Goal: Information Seeking & Learning: Learn about a topic

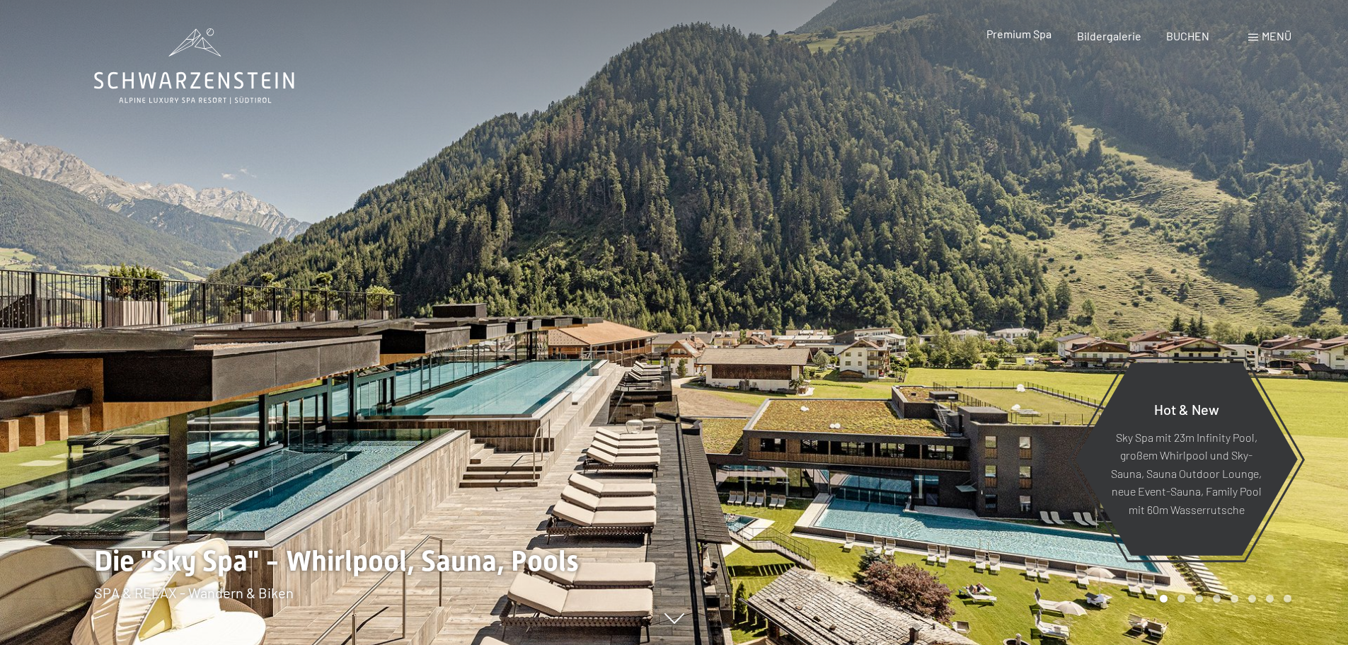
click at [1017, 36] on span "Premium Spa" at bounding box center [1018, 33] width 65 height 13
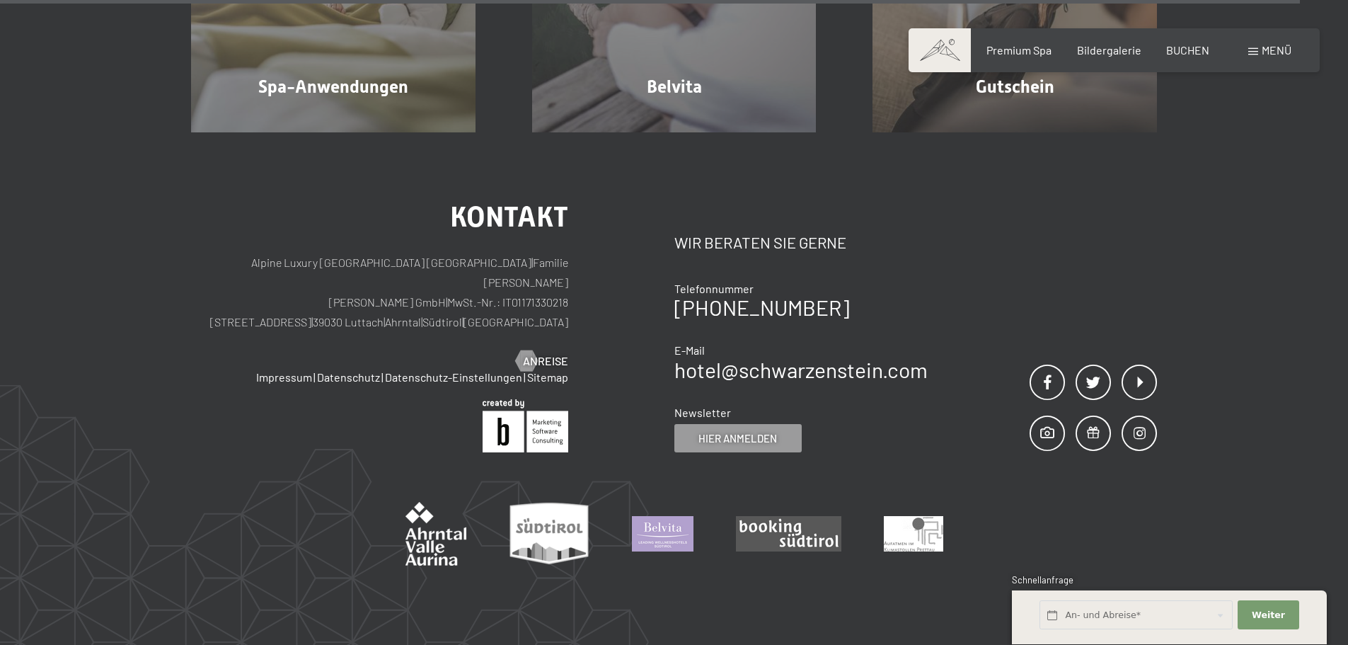
scroll to position [8633, 0]
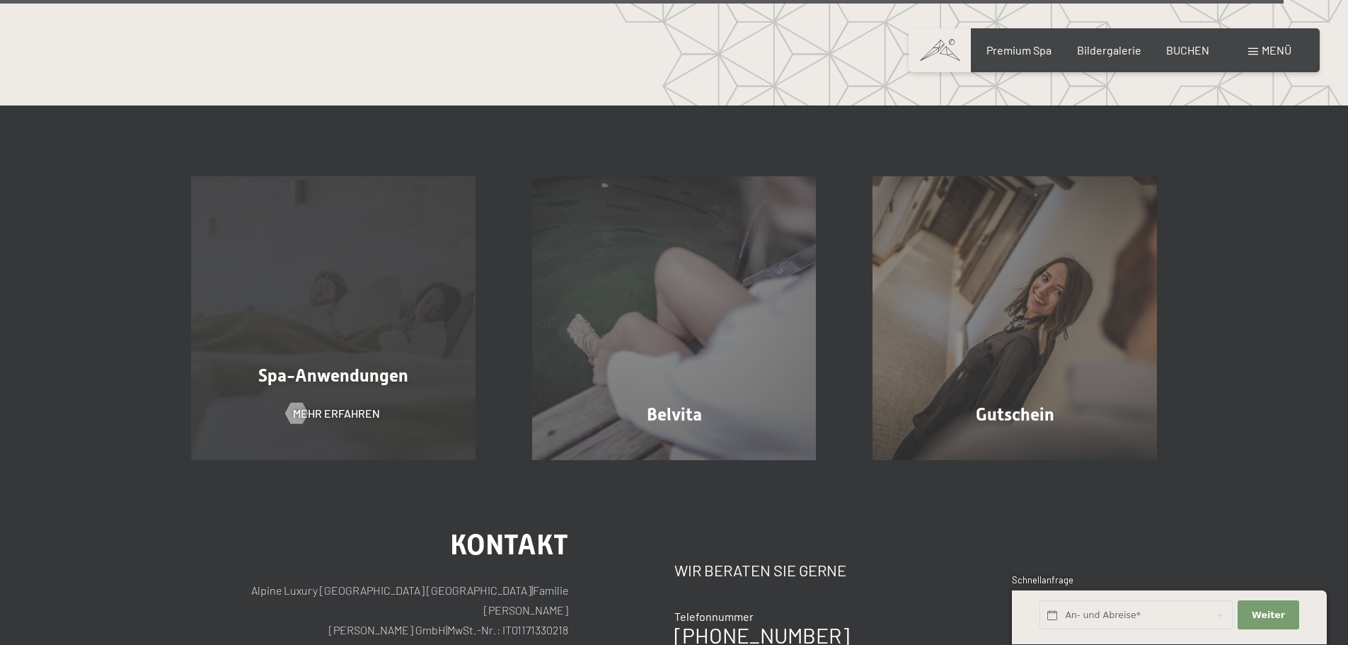
click at [357, 365] on span "Spa-Anwendungen" at bounding box center [333, 375] width 150 height 21
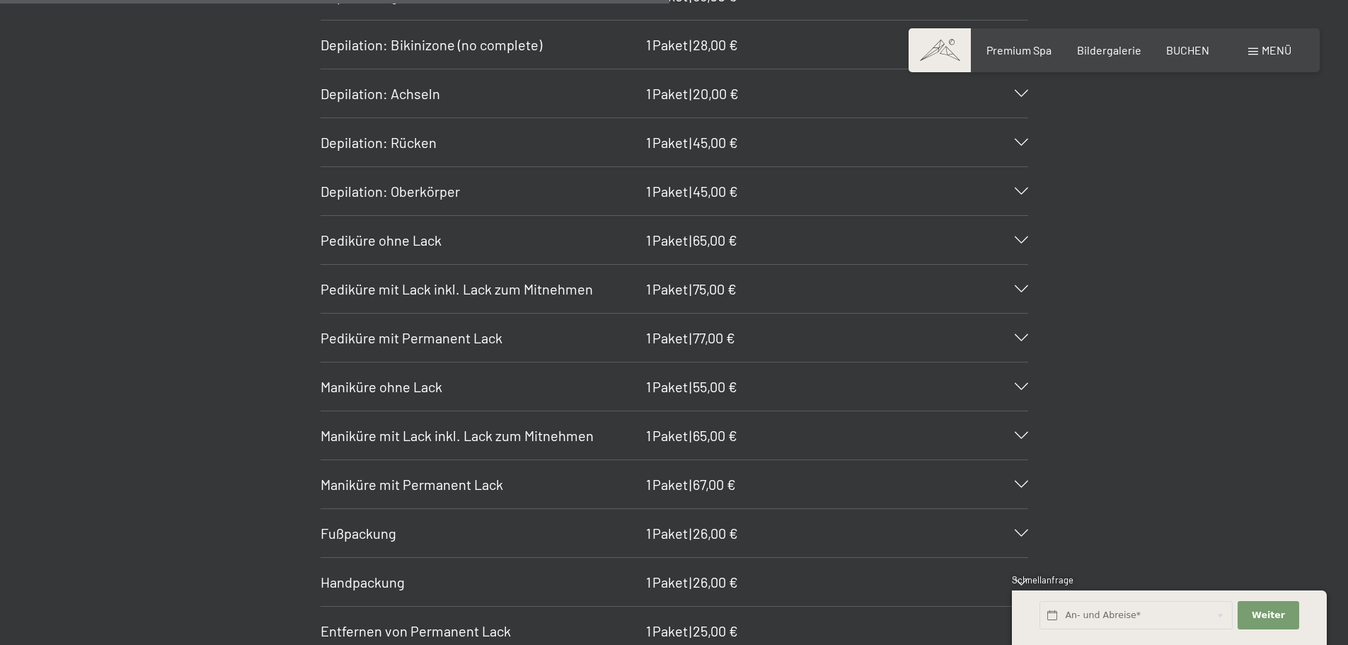
scroll to position [5661, 0]
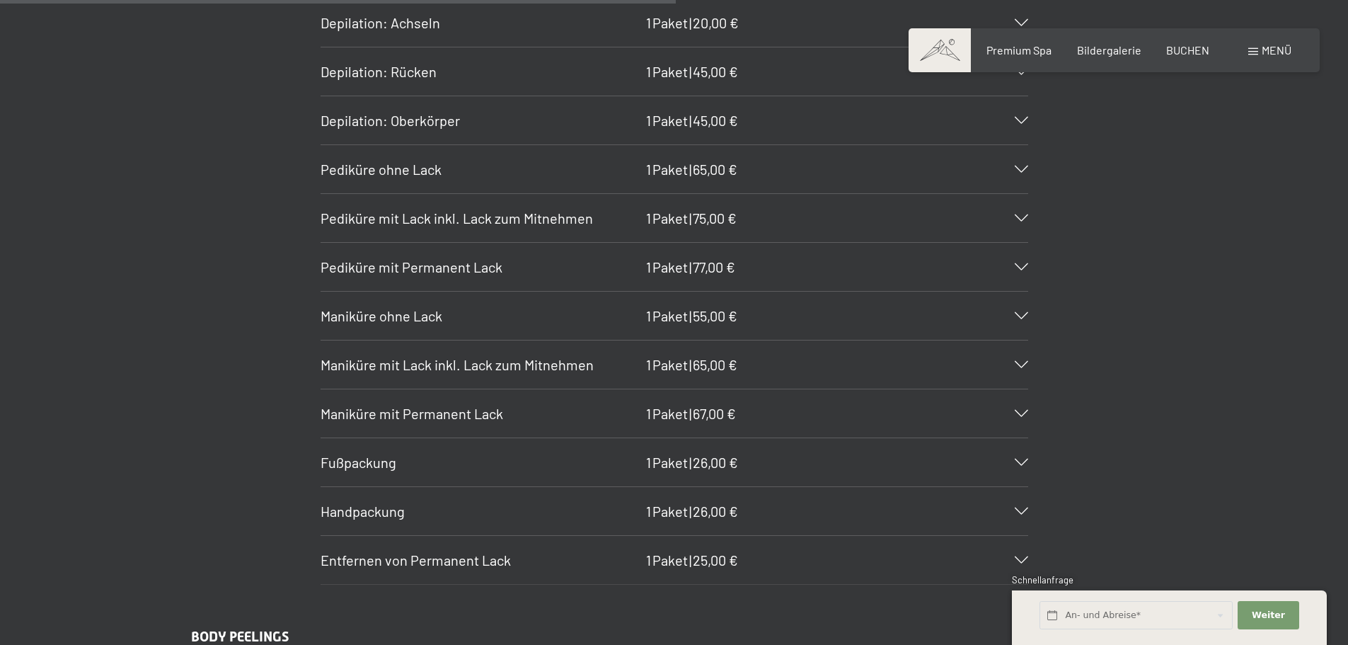
click at [1021, 316] on icon at bounding box center [1021, 315] width 13 height 7
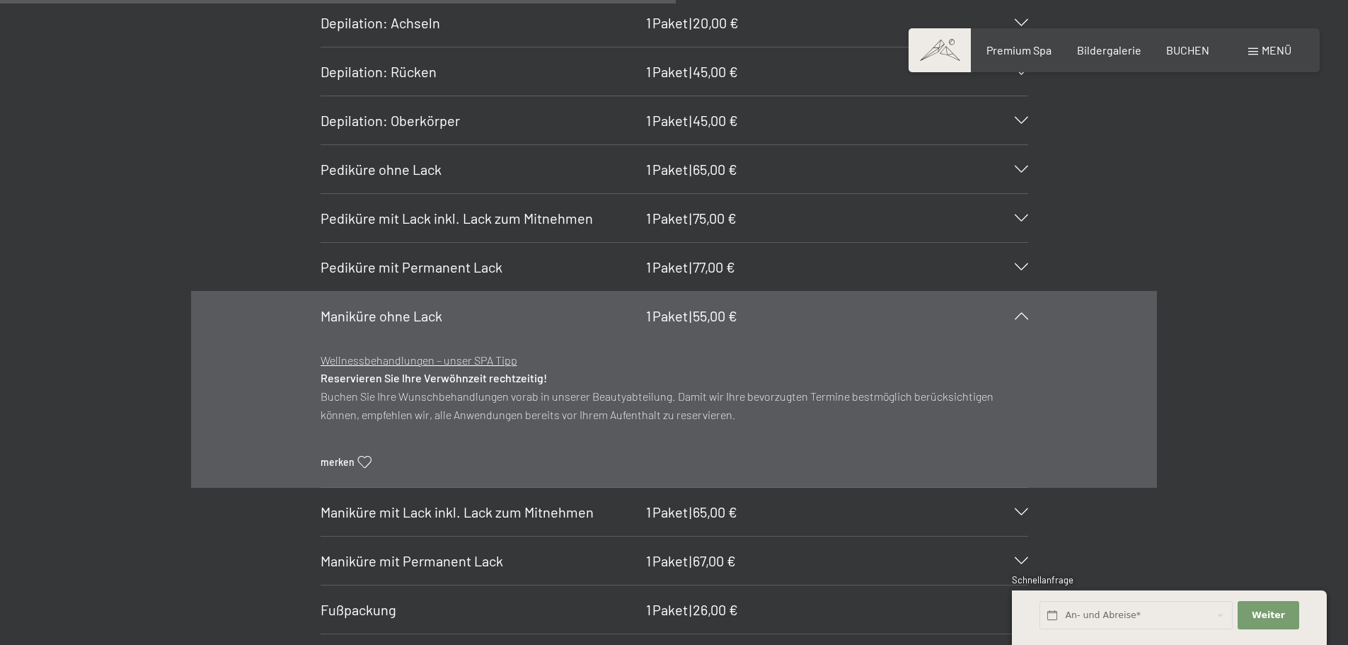
click at [1021, 316] on icon at bounding box center [1021, 315] width 13 height 7
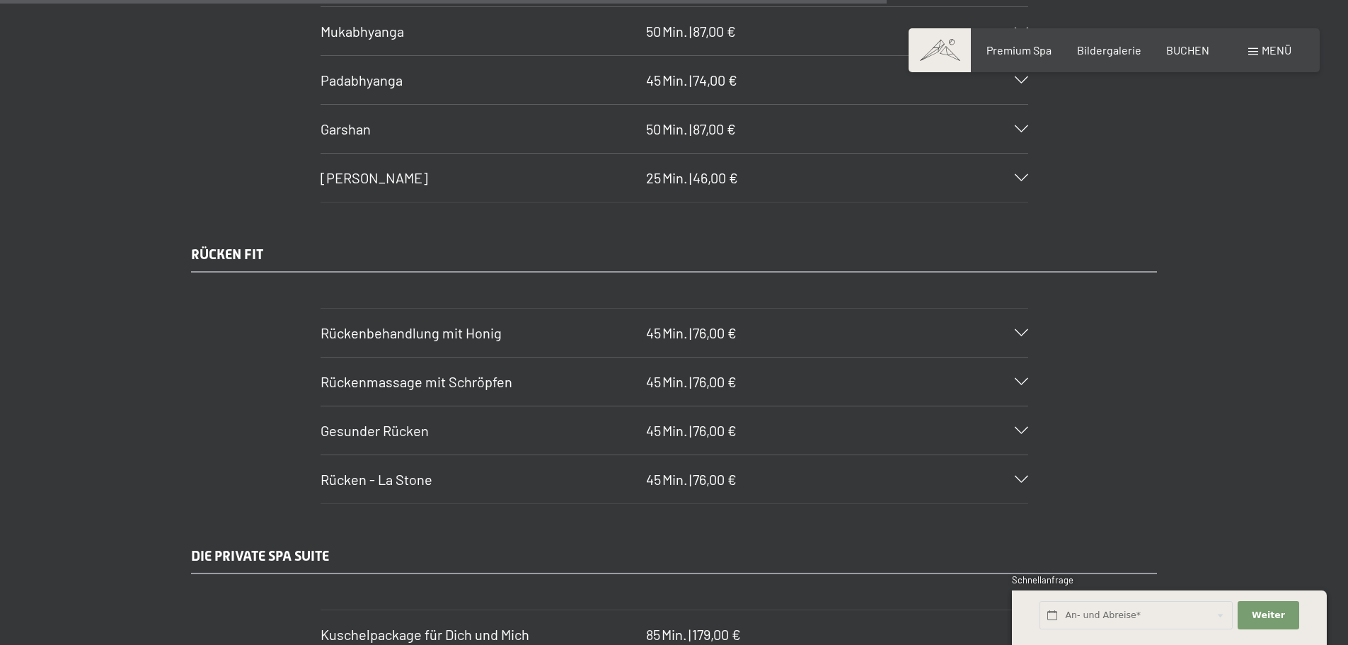
scroll to position [7430, 0]
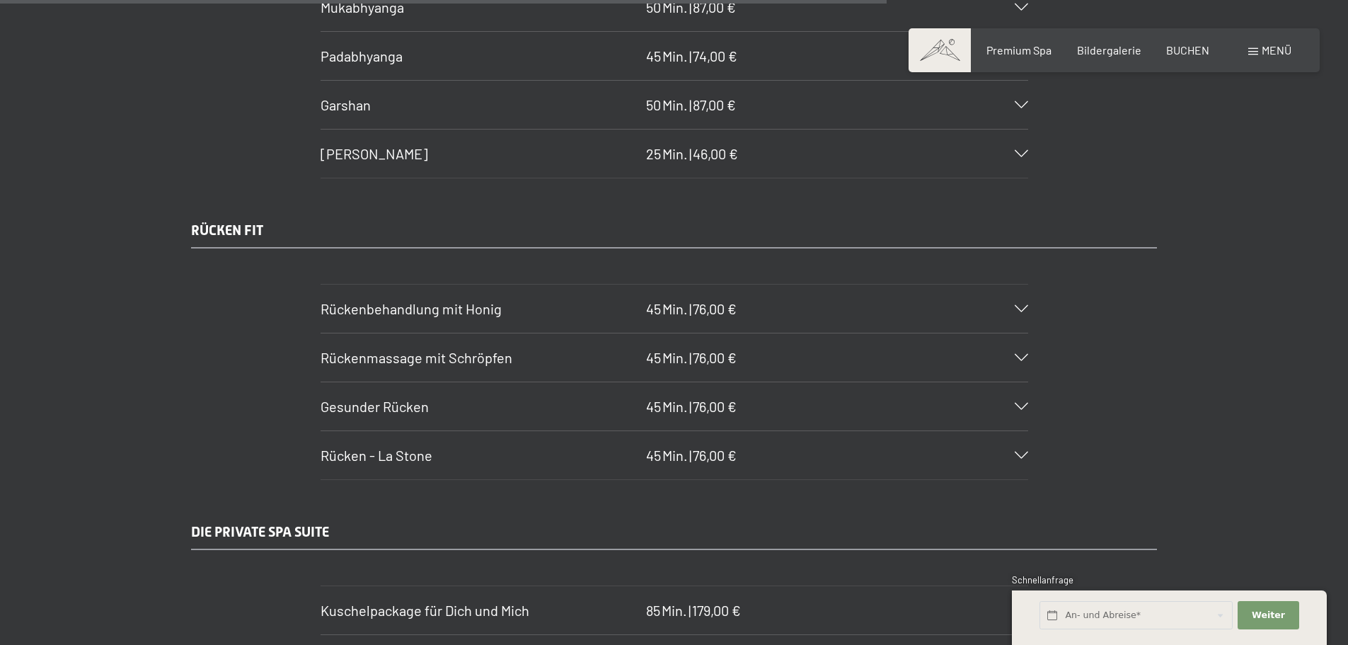
click at [1020, 356] on icon at bounding box center [1021, 357] width 13 height 7
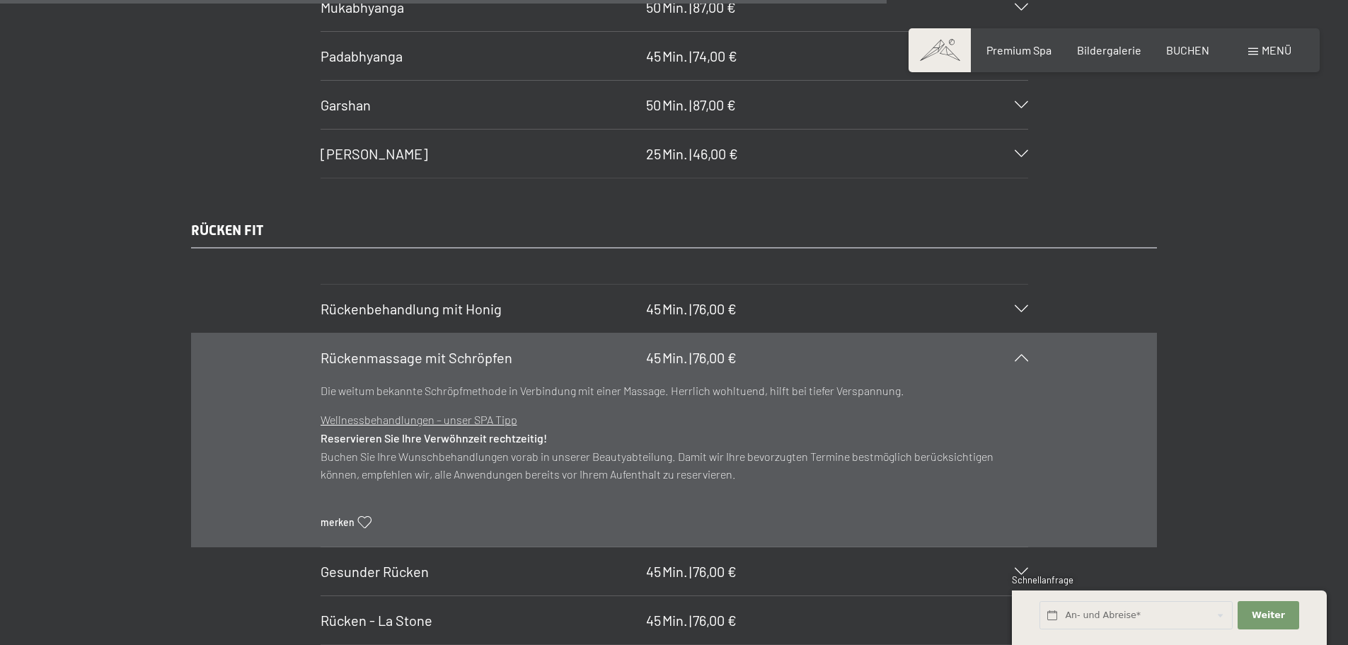
click at [1020, 356] on icon at bounding box center [1021, 357] width 13 height 7
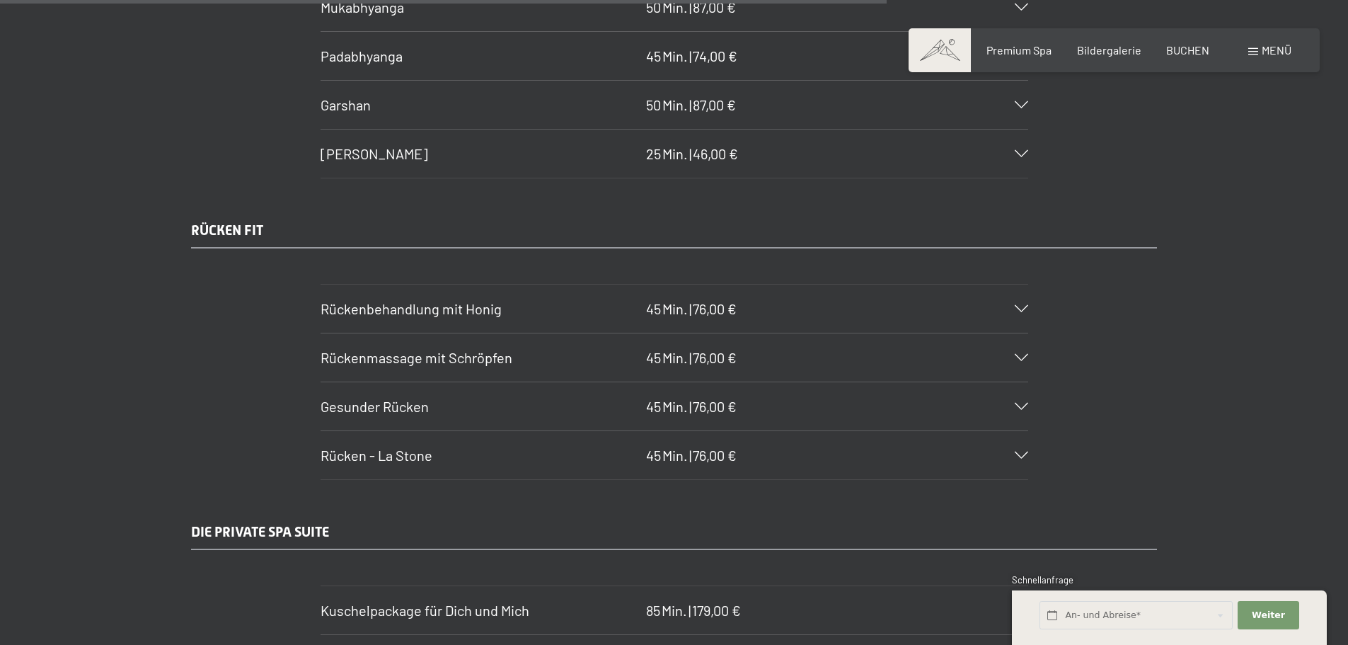
click at [1024, 399] on div "Gesunder Rücken 45 Min. | 76,00 €" at bounding box center [675, 406] width 708 height 48
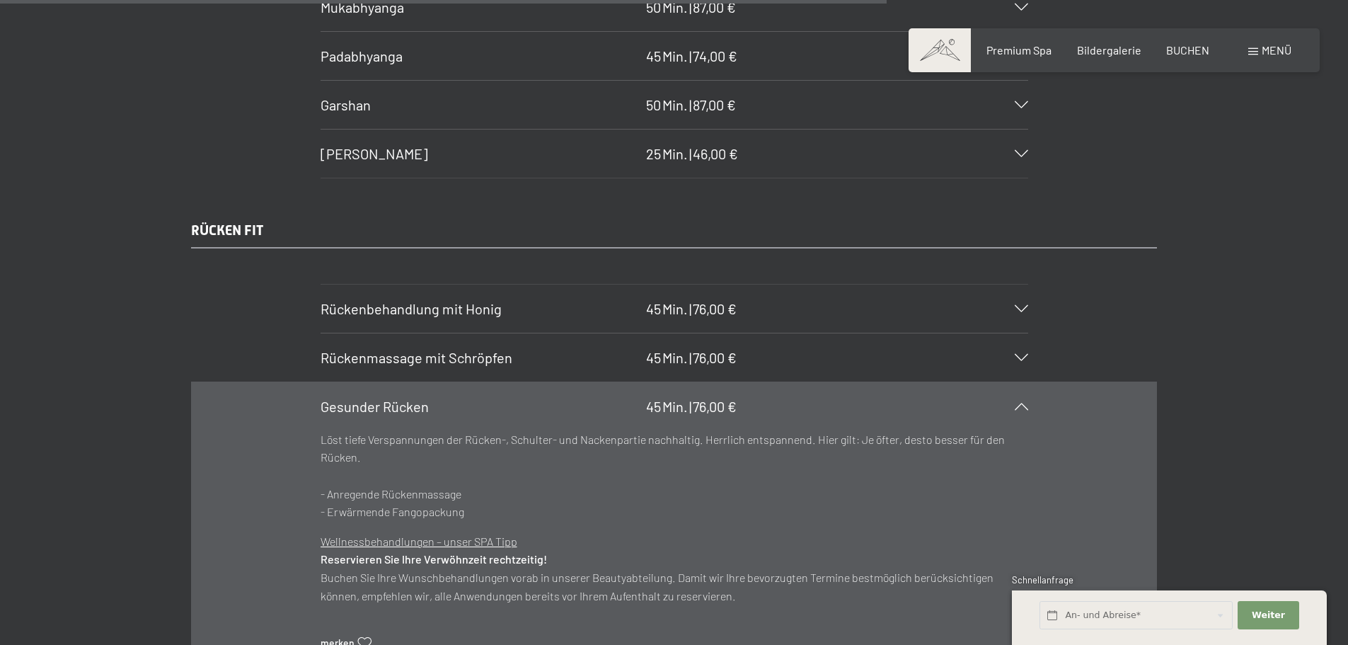
click at [1024, 399] on div "Gesunder Rücken 45 Min. | 76,00 €" at bounding box center [675, 406] width 708 height 48
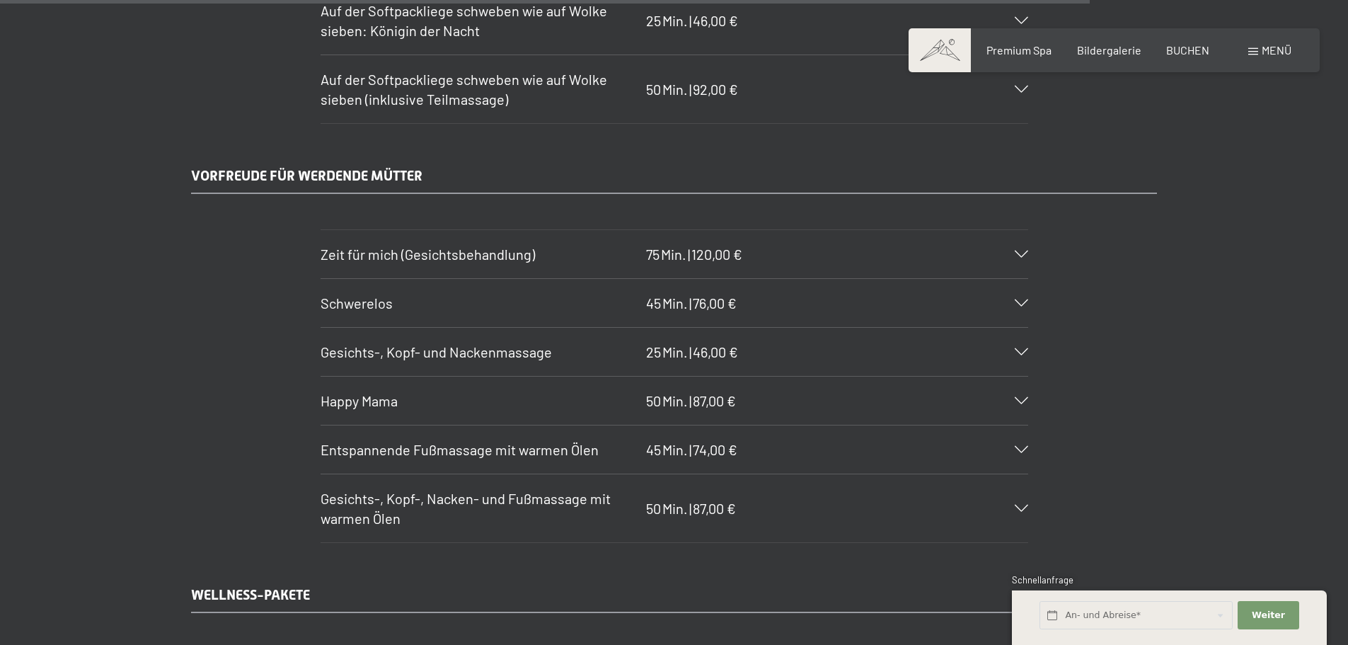
scroll to position [9128, 0]
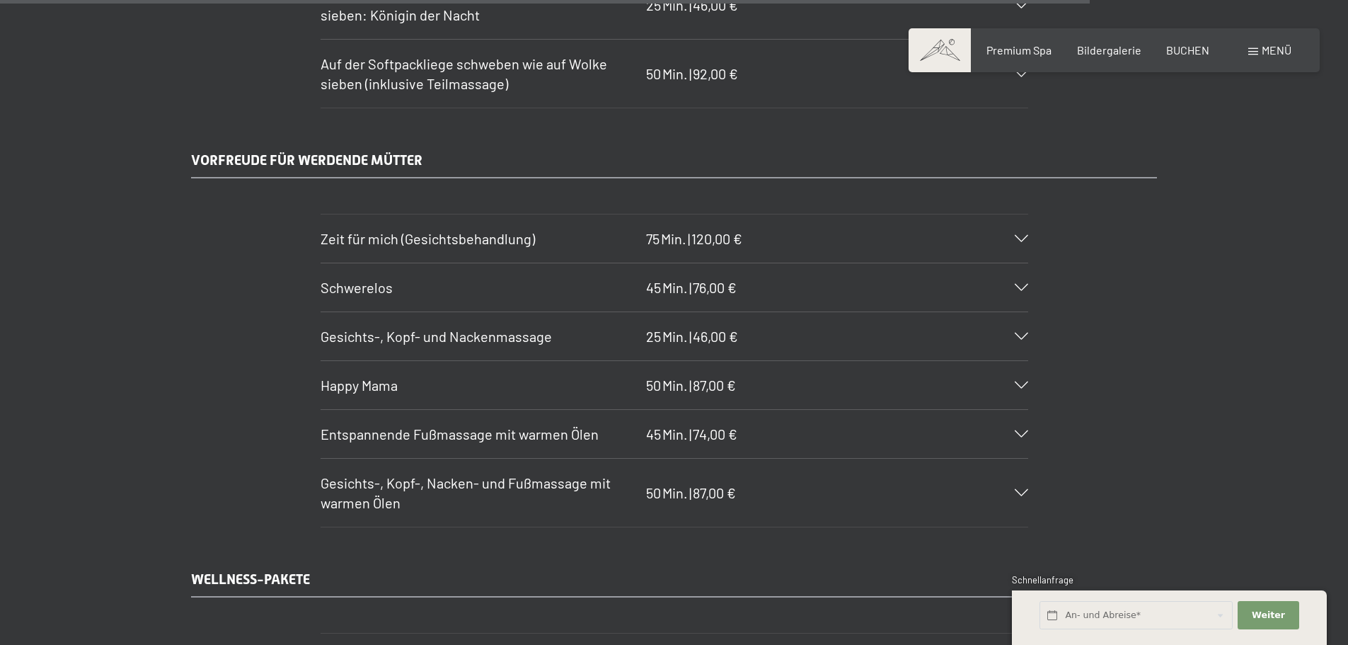
click at [1015, 383] on icon at bounding box center [1021, 384] width 13 height 7
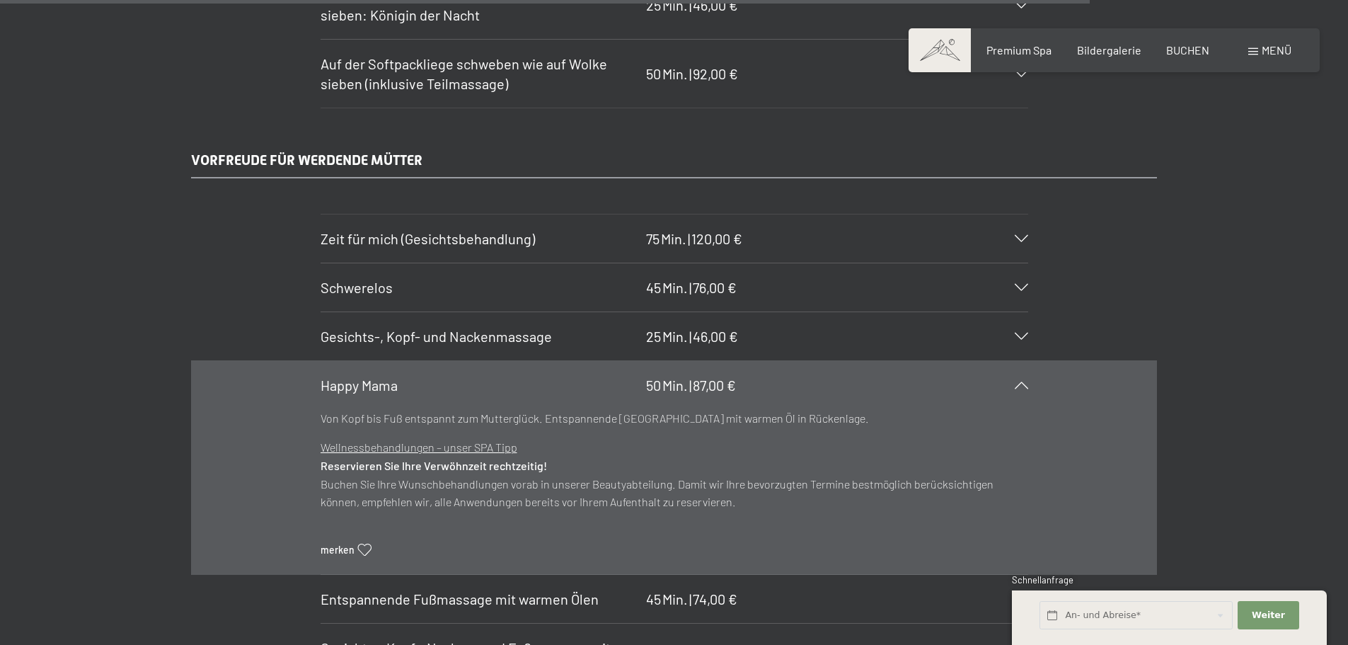
click at [1015, 383] on icon at bounding box center [1021, 384] width 13 height 7
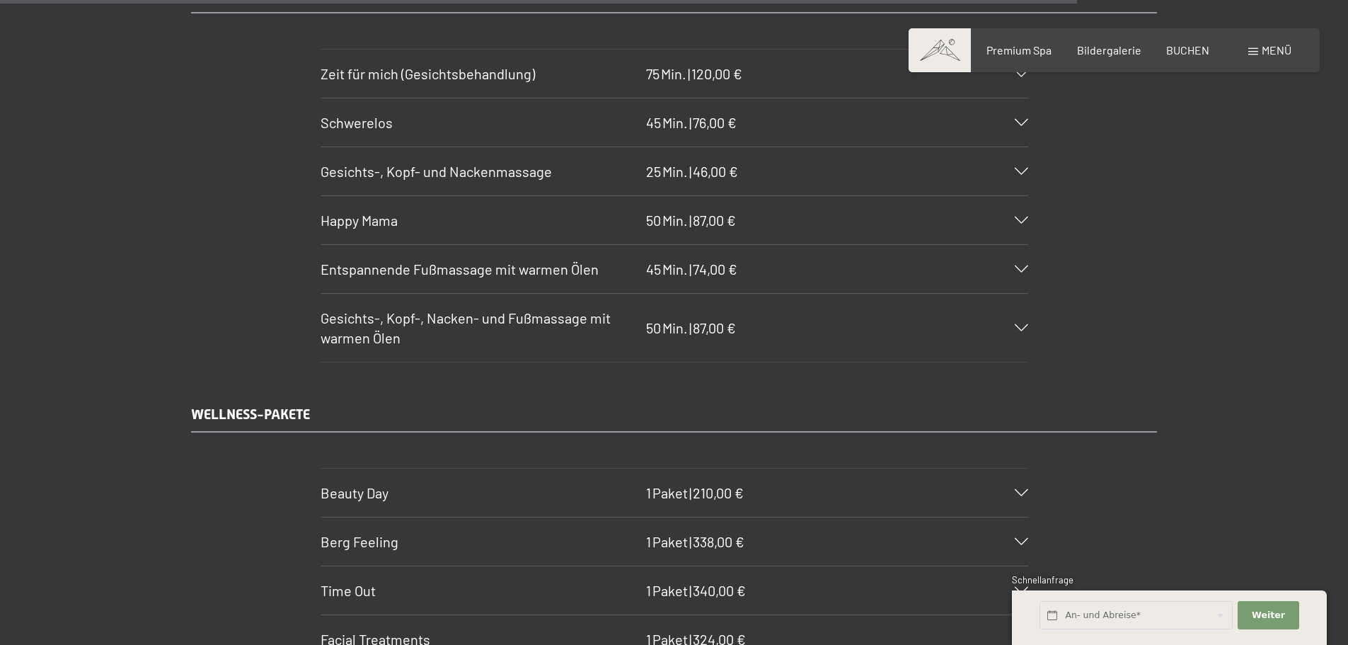
scroll to position [9058, 0]
